Goal: Information Seeking & Learning: Compare options

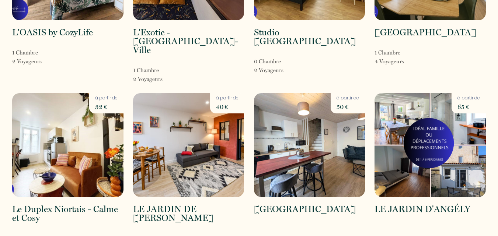
scroll to position [164, 0]
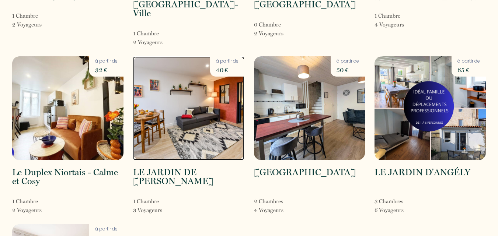
click at [172, 144] on img at bounding box center [188, 108] width 111 height 104
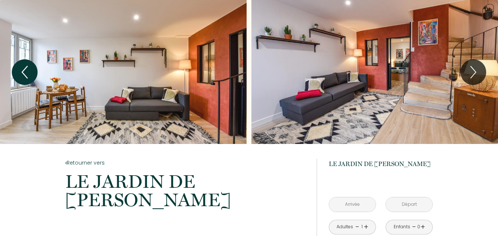
click at [27, 70] on icon "Previous" at bounding box center [24, 72] width 15 height 22
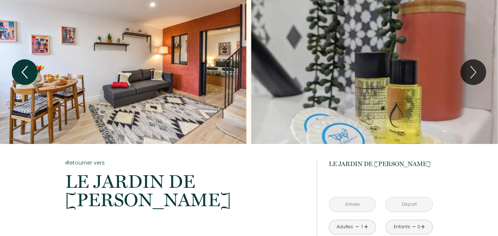
click at [26, 69] on icon "Previous" at bounding box center [24, 72] width 15 height 22
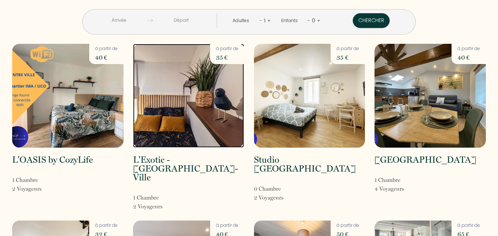
click at [216, 101] on img at bounding box center [188, 96] width 111 height 104
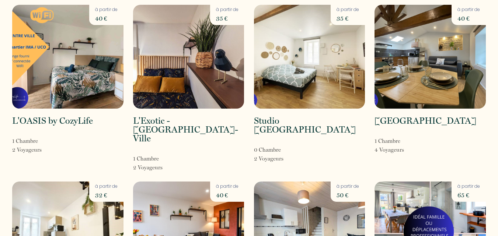
scroll to position [74, 0]
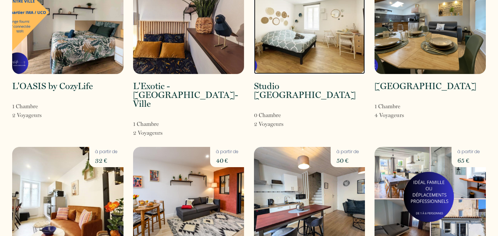
click at [280, 59] on img at bounding box center [309, 22] width 111 height 104
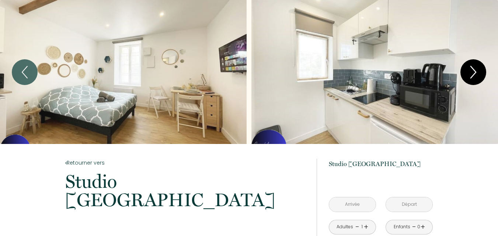
click at [471, 69] on icon "Next" at bounding box center [472, 72] width 15 height 22
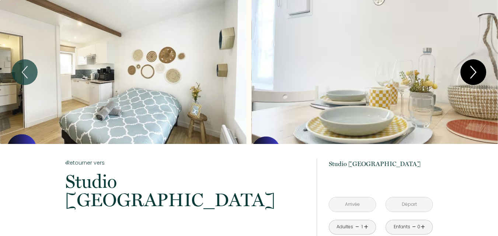
click at [471, 69] on icon "Next" at bounding box center [472, 72] width 15 height 22
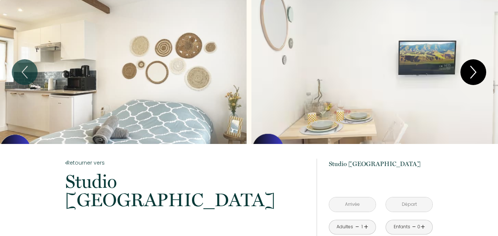
click at [471, 69] on icon "Next" at bounding box center [472, 72] width 15 height 22
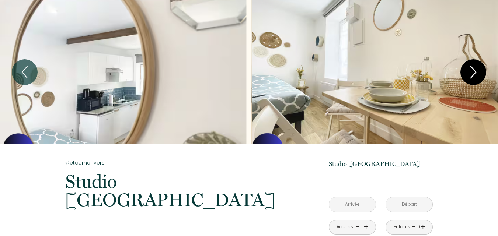
click at [471, 69] on icon "Next" at bounding box center [472, 72] width 15 height 22
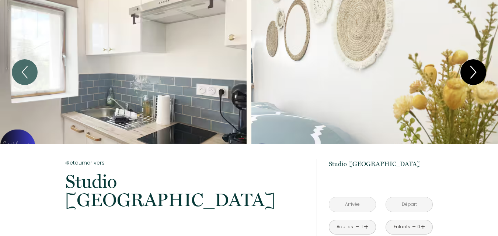
click at [469, 73] on icon "Next" at bounding box center [472, 72] width 15 height 22
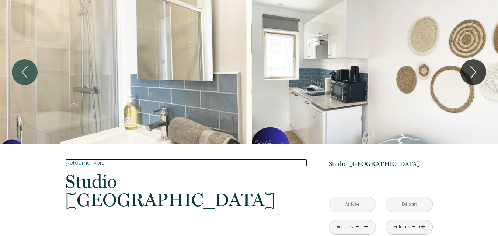
click at [85, 165] on link "Retourner vers" at bounding box center [186, 163] width 242 height 8
